Goal: Check status

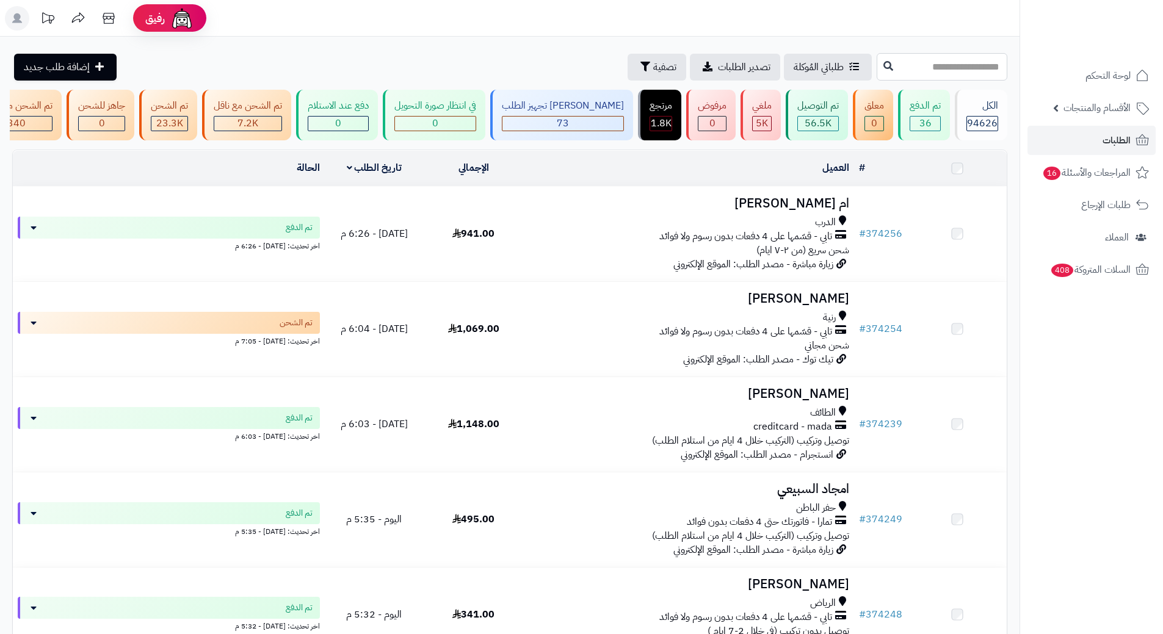
click at [877, 67] on input "text" at bounding box center [942, 66] width 131 height 27
paste input "******"
type input "******"
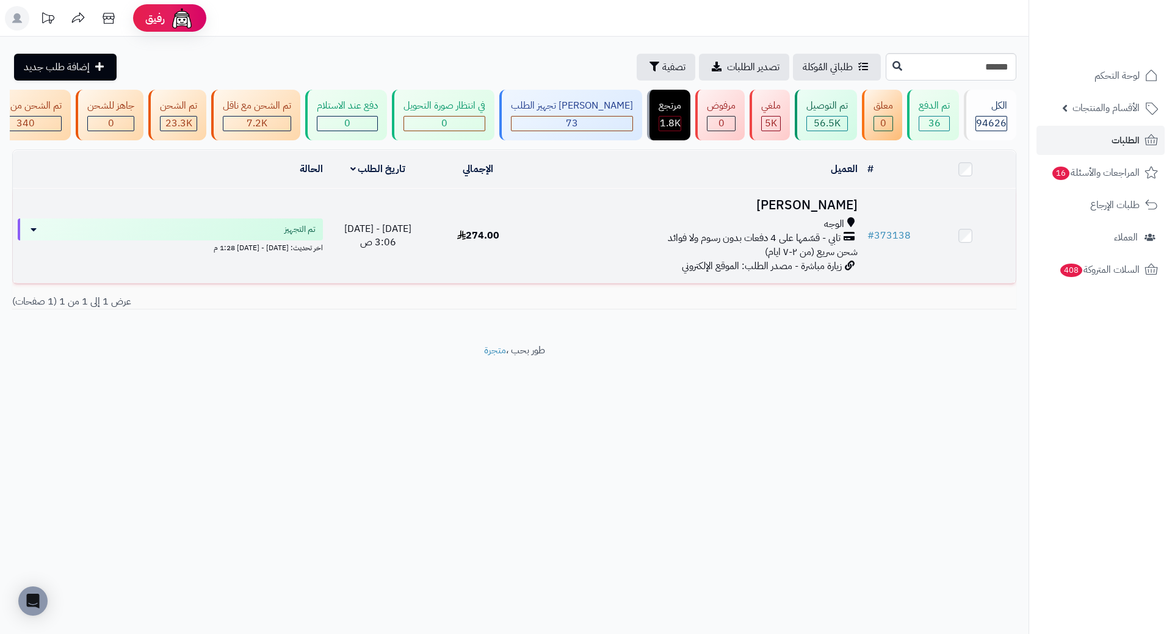
click at [812, 213] on h3 "عبدالوهاب الزبيدي" at bounding box center [696, 205] width 324 height 14
